Goal: Task Accomplishment & Management: Use online tool/utility

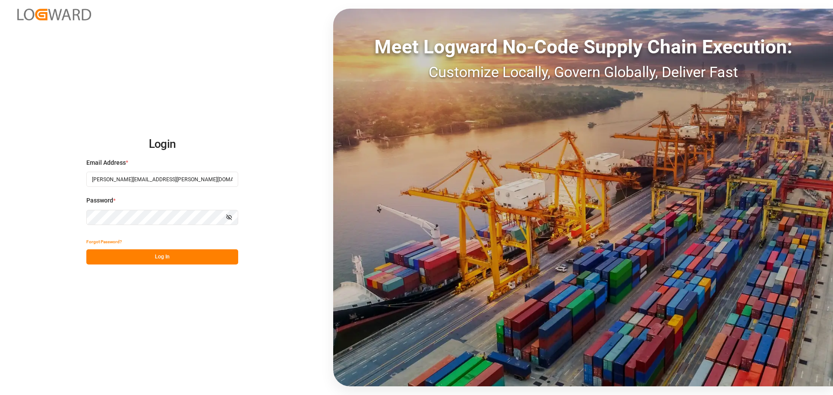
click at [173, 257] on button "Log In" at bounding box center [162, 256] width 152 height 15
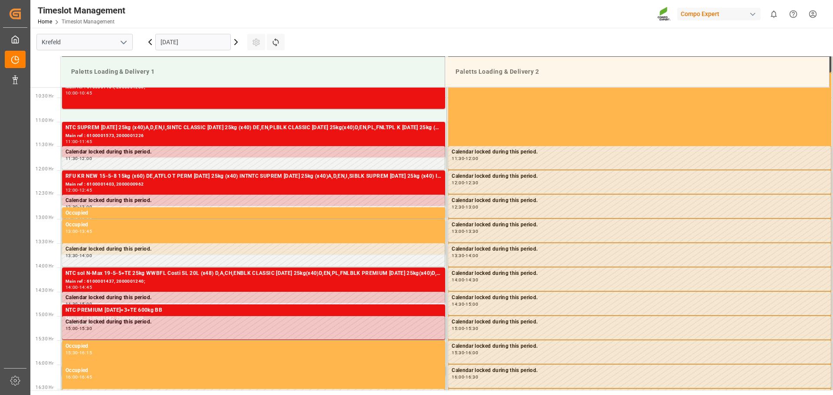
scroll to position [485, 0]
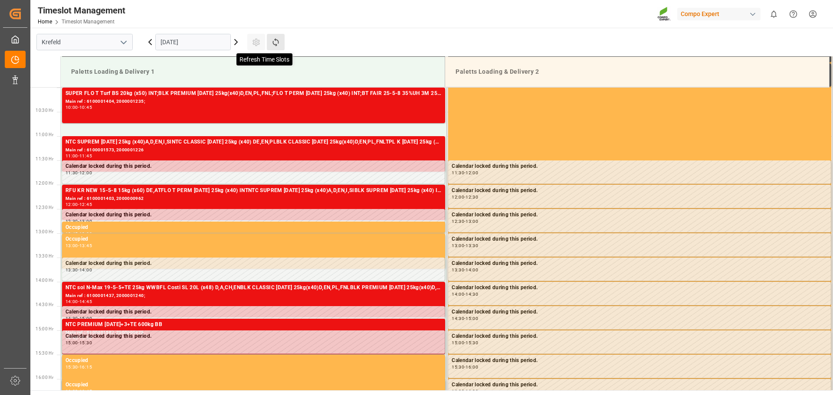
click at [275, 43] on icon at bounding box center [275, 42] width 9 height 9
